Goal: Navigation & Orientation: Find specific page/section

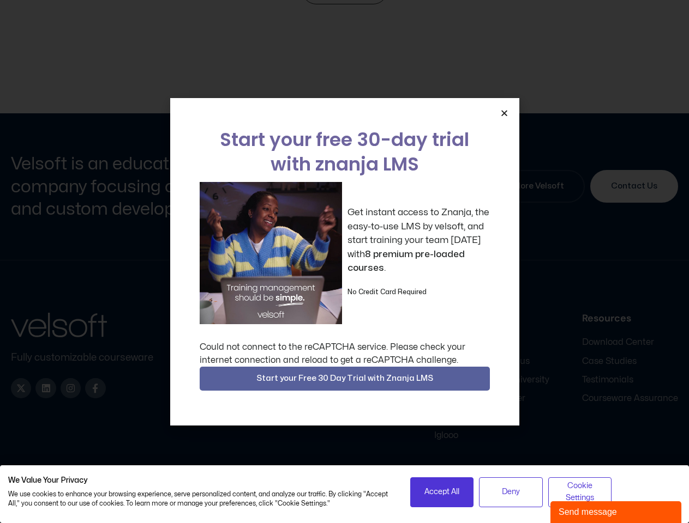
click at [344, 262] on div "Get instant access to Znanja, the easy-to-use LMS by velsoft, and start trainin…" at bounding box center [345, 253] width 290 height 142
click at [504, 113] on icon "Close" at bounding box center [504, 113] width 8 height 8
click at [345, 379] on div "Company Home About Careers Contact Content Courseware SCORM Courses Articulate …" at bounding box center [424, 377] width 507 height 129
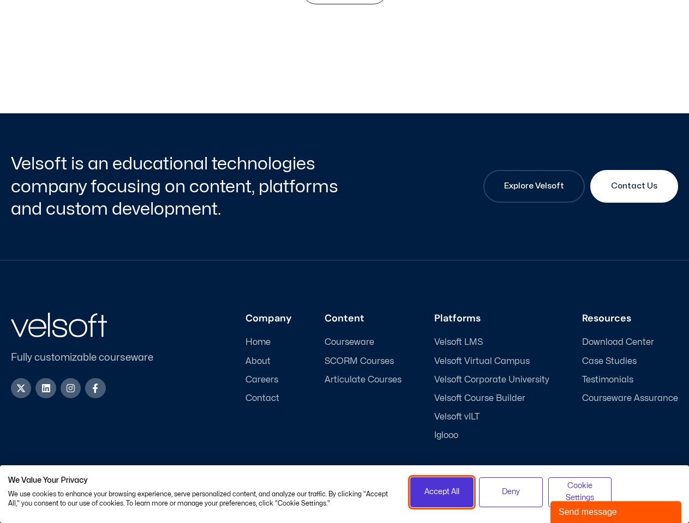
click at [442, 492] on span "Accept All" at bounding box center [441, 492] width 35 height 12
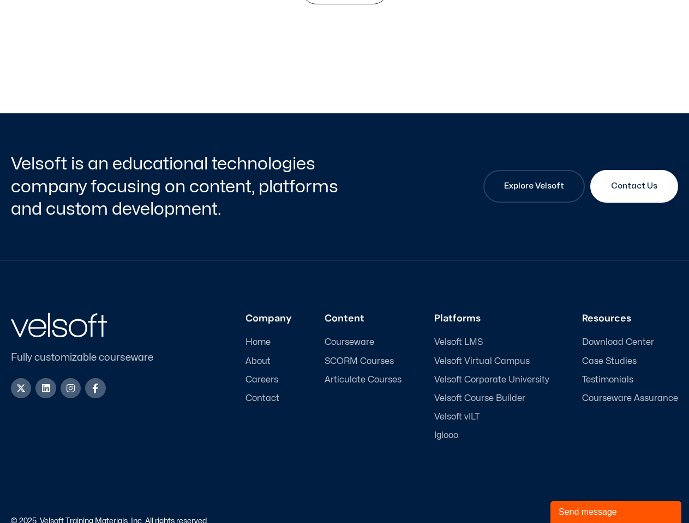
click at [510, 518] on div "Accessibility Policy | Privacy Policy" at bounding box center [512, 522] width 334 height 8
click at [580, 518] on link "Accessibility Policy" at bounding box center [583, 521] width 65 height 7
click at [616, 513] on div "Send message" at bounding box center [615, 512] width 115 height 13
